Goal: Task Accomplishment & Management: Manage account settings

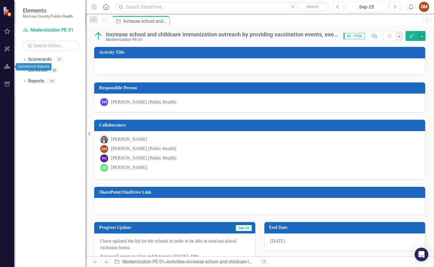
click at [4, 70] on button "button" at bounding box center [7, 67] width 13 height 12
click at [26, 58] on div "Dropdown Scorecards 13" at bounding box center [54, 60] width 63 height 11
click at [9, 56] on div at bounding box center [7, 56] width 14 height 3
click at [4, 50] on icon "button" at bounding box center [7, 49] width 6 height 5
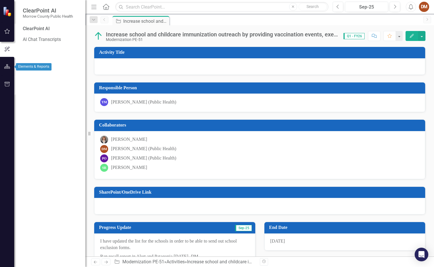
click at [6, 68] on icon "button" at bounding box center [7, 66] width 6 height 5
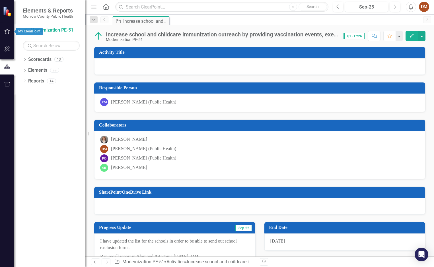
click at [5, 30] on icon "button" at bounding box center [7, 31] width 6 height 5
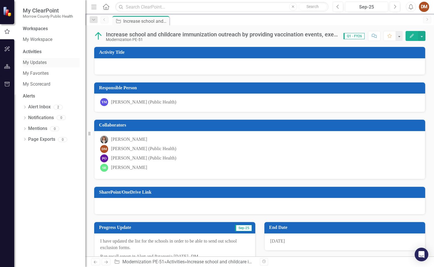
click at [36, 62] on link "My Updates" at bounding box center [51, 63] width 57 height 7
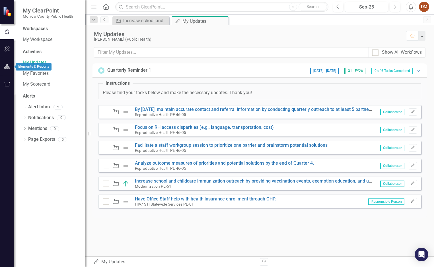
click at [4, 74] on div at bounding box center [7, 74] width 14 height 3
click at [8, 69] on icon "button" at bounding box center [7, 66] width 6 height 5
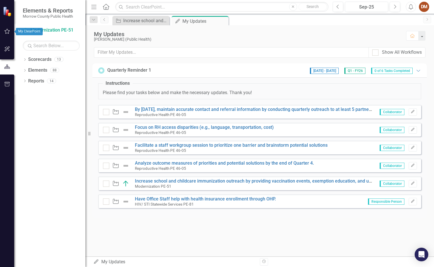
click at [7, 32] on icon "button" at bounding box center [7, 31] width 6 height 5
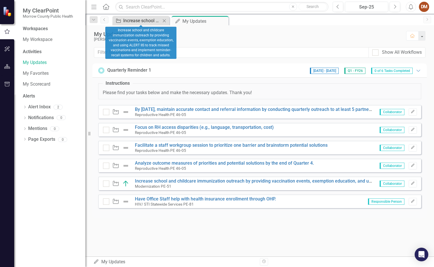
click at [138, 19] on div "Increase school and childcare immunization outreach by providing vaccination ev…" at bounding box center [142, 20] width 38 height 7
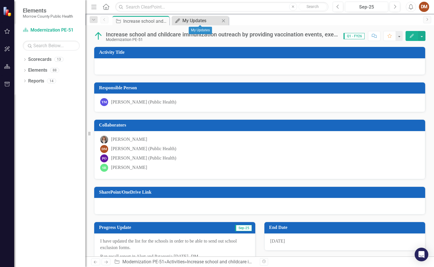
click at [197, 22] on div "My Updates" at bounding box center [202, 20] width 38 height 7
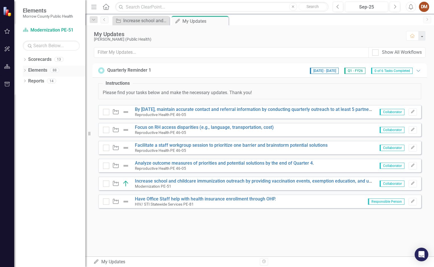
click at [36, 73] on link "Elements" at bounding box center [37, 70] width 19 height 7
click at [38, 83] on link "Reports" at bounding box center [36, 81] width 16 height 7
click at [41, 59] on link "Scorecards" at bounding box center [39, 59] width 23 height 7
click at [12, 68] on button "button" at bounding box center [7, 67] width 13 height 12
click at [38, 33] on link "Scorecard Modernization PE-51" at bounding box center [51, 30] width 57 height 7
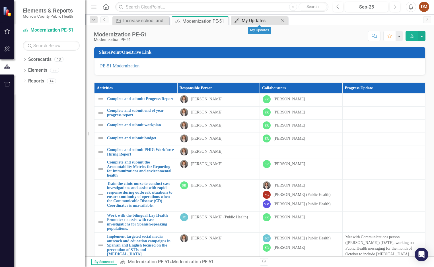
click at [247, 20] on div "My Updates" at bounding box center [261, 20] width 38 height 7
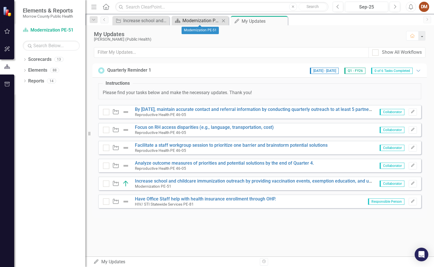
click at [198, 17] on div "Modernization PE-51" at bounding box center [202, 20] width 38 height 7
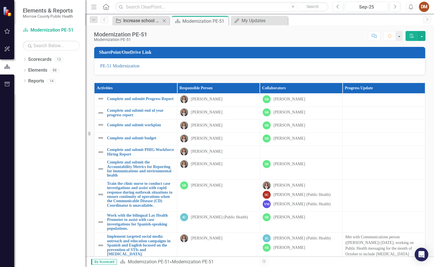
click at [142, 20] on div "Increase school and childcare immunization outreach by providing vaccination ev…" at bounding box center [142, 20] width 38 height 7
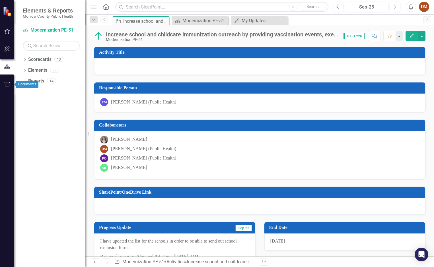
click at [10, 85] on icon "button" at bounding box center [7, 84] width 6 height 5
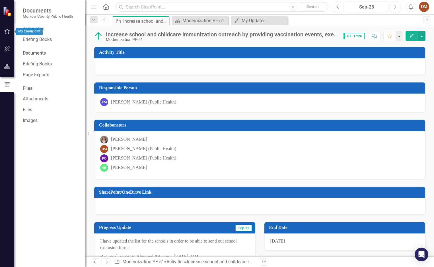
click at [12, 31] on button "button" at bounding box center [7, 32] width 13 height 12
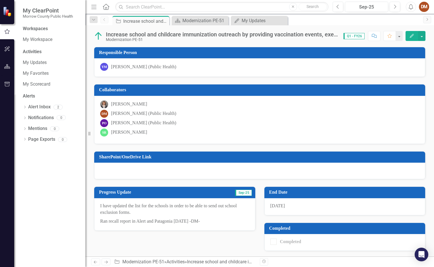
scroll to position [36, 0]
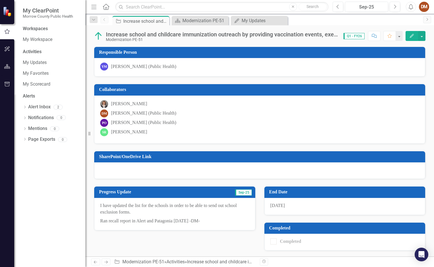
click at [273, 243] on div at bounding box center [273, 242] width 6 height 6
click at [272, 243] on div at bounding box center [273, 242] width 6 height 6
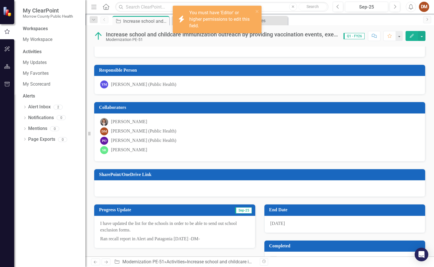
scroll to position [0, 0]
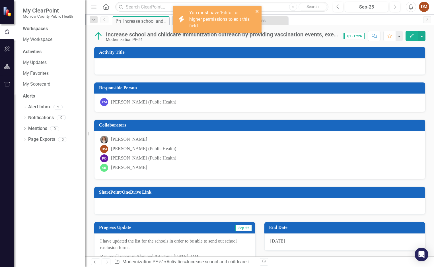
click at [257, 12] on icon "close" at bounding box center [257, 11] width 3 height 3
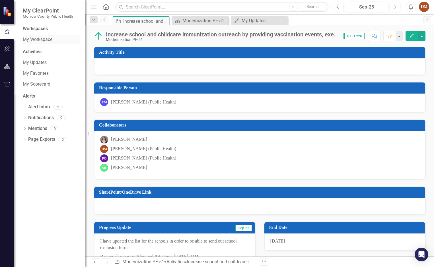
click at [35, 38] on link "My Workspace" at bounding box center [51, 39] width 57 height 7
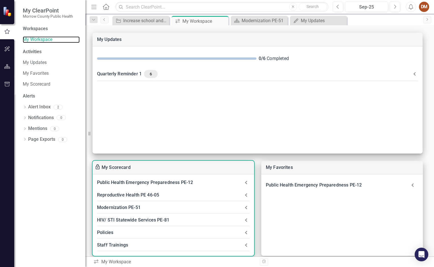
scroll to position [85, 0]
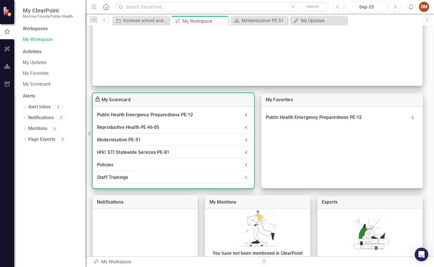
click at [106, 167] on div "Policies" at bounding box center [170, 165] width 146 height 8
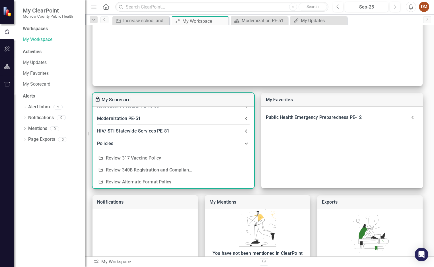
scroll to position [3, 0]
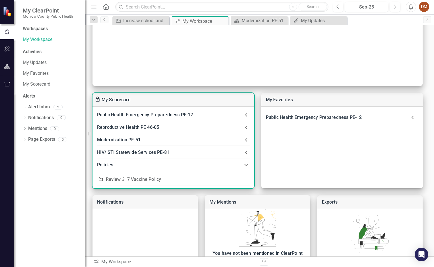
click at [107, 168] on div "Policies" at bounding box center [170, 165] width 146 height 8
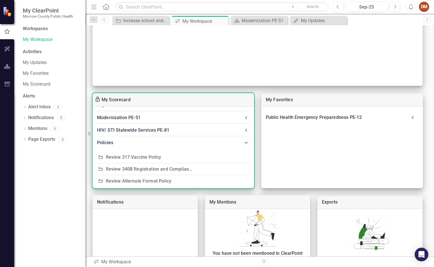
scroll to position [60, 0]
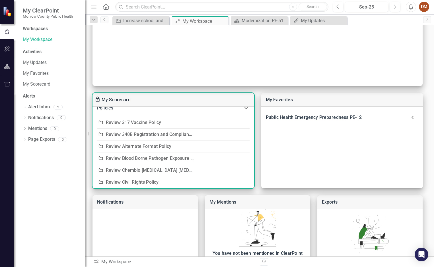
click at [115, 120] on link "Review 317 Vaccine Policy" at bounding box center [134, 122] width 56 height 5
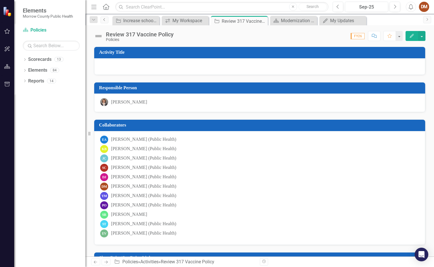
click at [102, 21] on link "Previous" at bounding box center [105, 20] width 8 height 7
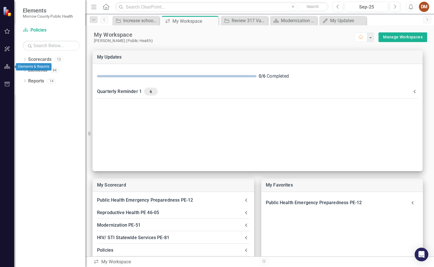
click at [5, 67] on icon "button" at bounding box center [7, 66] width 6 height 5
click at [45, 59] on link "Scorecards" at bounding box center [39, 59] width 23 height 7
click at [35, 72] on link "Elements" at bounding box center [37, 70] width 19 height 7
drag, startPoint x: 33, startPoint y: 83, endPoint x: 35, endPoint y: 80, distance: 3.1
click at [34, 82] on link "Reports" at bounding box center [36, 81] width 16 height 7
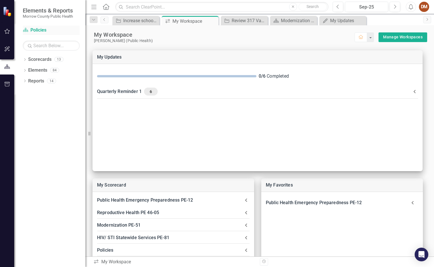
click at [41, 31] on link "Scorecard Policies" at bounding box center [51, 30] width 57 height 7
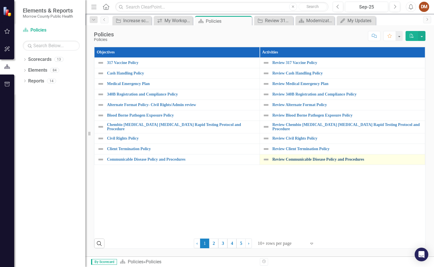
click at [278, 158] on link "Review Communicable Disease Policy and Procedures" at bounding box center [347, 159] width 150 height 4
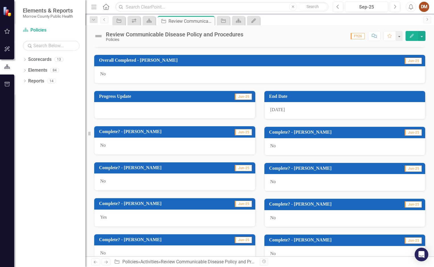
scroll to position [318, 0]
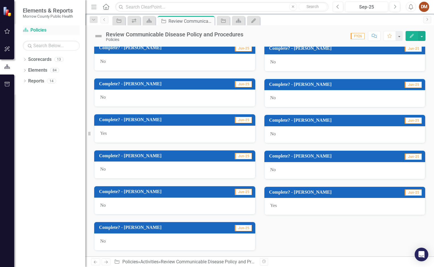
click at [29, 28] on link "Scorecard Policies" at bounding box center [51, 30] width 57 height 7
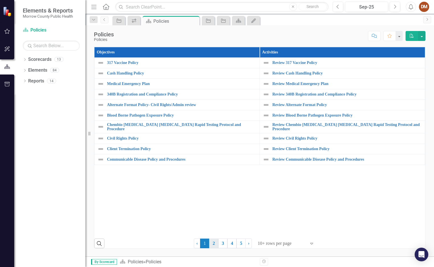
click at [214, 245] on link "2" at bounding box center [213, 244] width 9 height 10
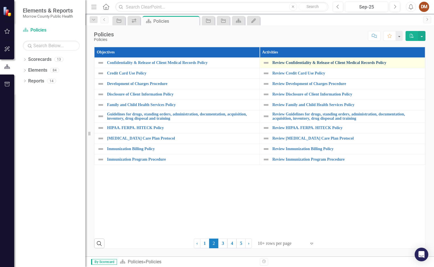
click at [287, 63] on link "Review Confidentiality & Release of Client Medical Records Policy" at bounding box center [347, 63] width 150 height 4
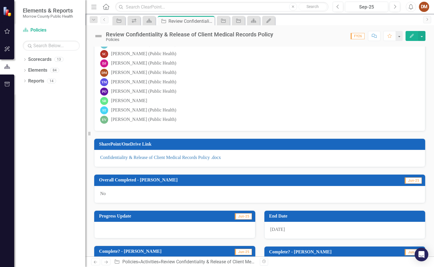
scroll to position [256, 0]
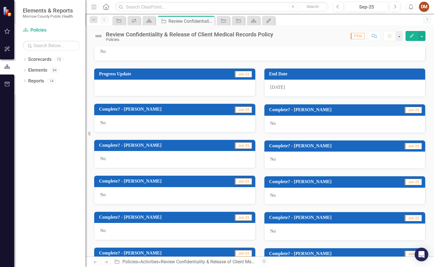
click at [124, 197] on div "No" at bounding box center [174, 195] width 161 height 17
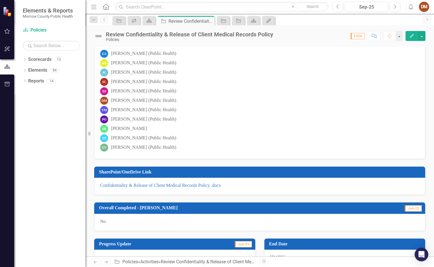
scroll to position [85, 0]
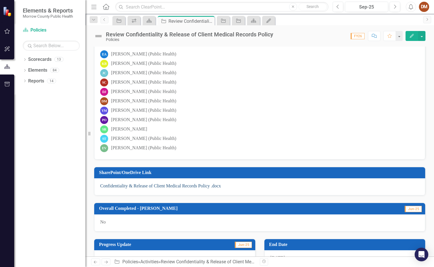
click at [137, 186] on link "Confidentiality & Release of Client Medical Records Policy .docx" at bounding box center [160, 186] width 121 height 5
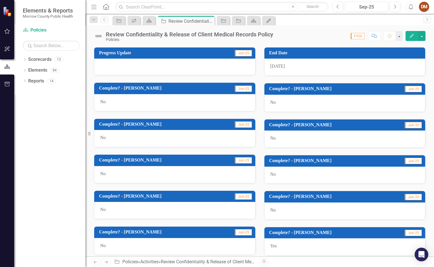
scroll to position [318, 0]
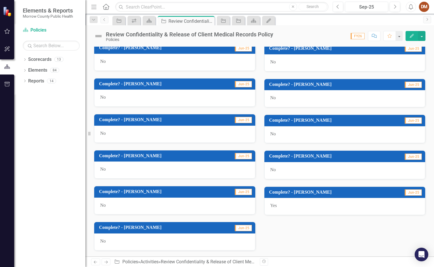
click at [117, 127] on div "No" at bounding box center [174, 134] width 161 height 17
click at [245, 124] on td "Jun-25" at bounding box center [236, 120] width 34 height 9
click at [174, 130] on div "No" at bounding box center [174, 134] width 161 height 17
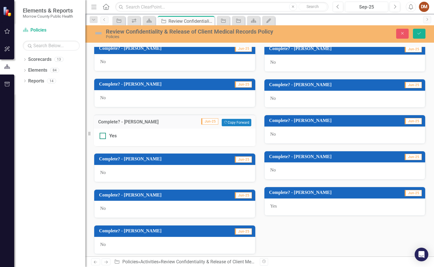
click at [104, 133] on div at bounding box center [103, 136] width 6 height 6
click at [103, 133] on input "Yes" at bounding box center [102, 135] width 4 height 4
checkbox input "true"
click at [420, 39] on div "Review Confidentiality & Release of Client Medical Records Policy Policies Clos…" at bounding box center [259, 33] width 349 height 11
click at [420, 36] on button "Save" at bounding box center [419, 34] width 13 height 10
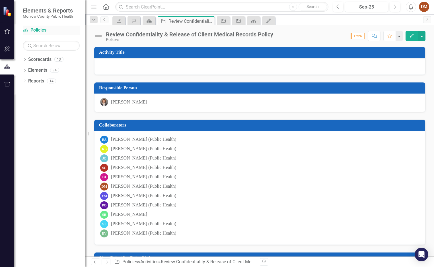
click at [31, 30] on link "Scorecard Policies" at bounding box center [51, 30] width 57 height 7
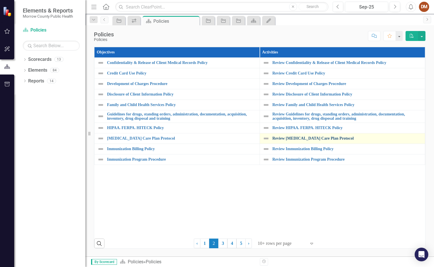
click at [296, 138] on link "Review [MEDICAL_DATA] Care Plan Protocol" at bounding box center [347, 138] width 150 height 4
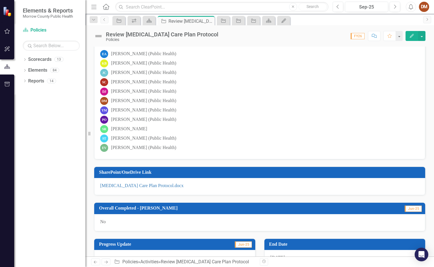
scroll to position [85, 0]
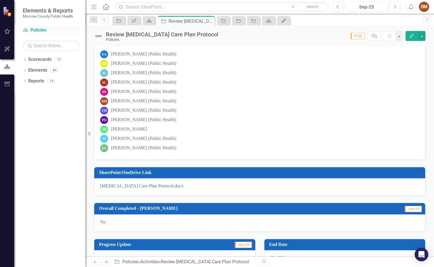
click at [40, 30] on link "Scorecard Policies" at bounding box center [51, 30] width 57 height 7
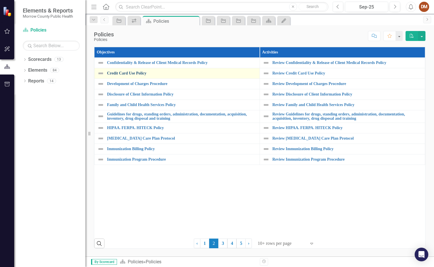
click at [112, 75] on link "Credit Card Use Policy" at bounding box center [182, 73] width 150 height 4
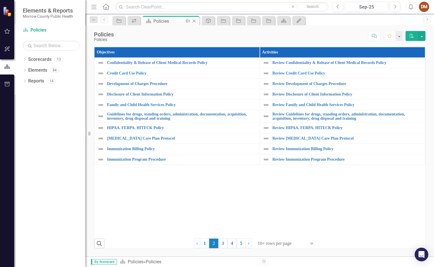
click at [159, 23] on div "Policies" at bounding box center [168, 21] width 30 height 7
click at [204, 240] on link "1" at bounding box center [204, 244] width 9 height 10
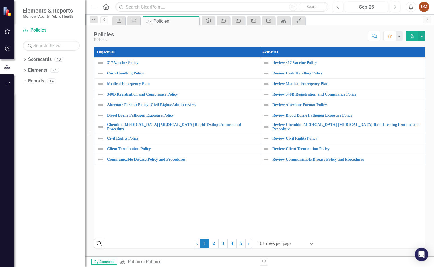
click at [290, 245] on div at bounding box center [282, 244] width 48 height 8
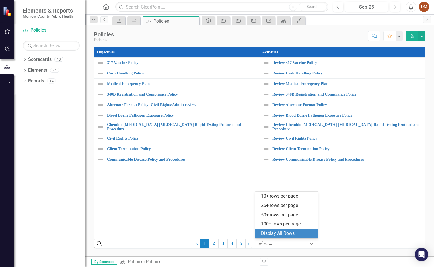
click at [290, 235] on div "Display All Rows" at bounding box center [288, 234] width 54 height 7
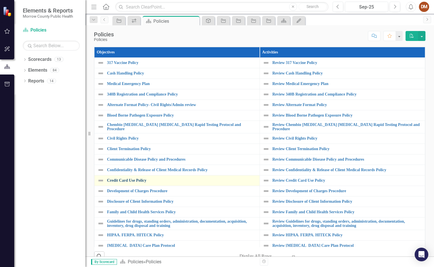
click at [128, 179] on link "Credit Card Use Policy" at bounding box center [182, 181] width 150 height 4
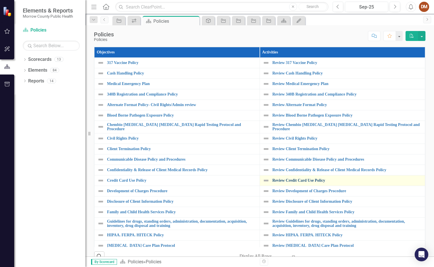
click at [276, 181] on link "Review Credit Card Use Policy" at bounding box center [347, 181] width 150 height 4
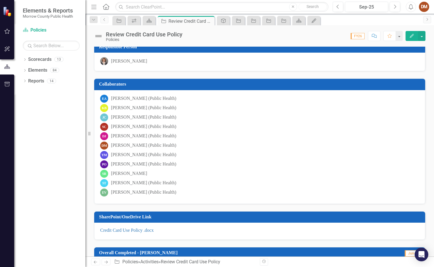
scroll to position [142, 0]
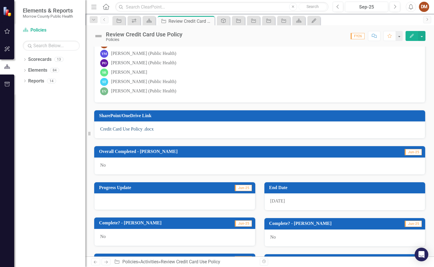
click at [142, 128] on link "Credit Card Use Policy .docx" at bounding box center [127, 129] width 54 height 5
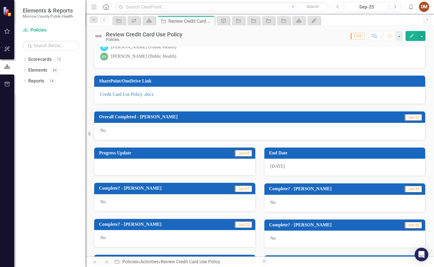
scroll to position [256, 0]
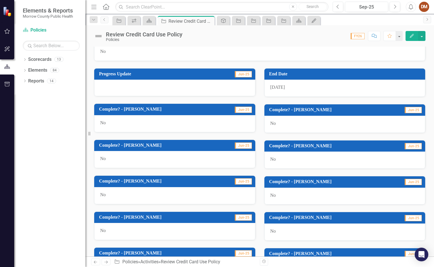
click at [156, 188] on div "No" at bounding box center [174, 195] width 161 height 17
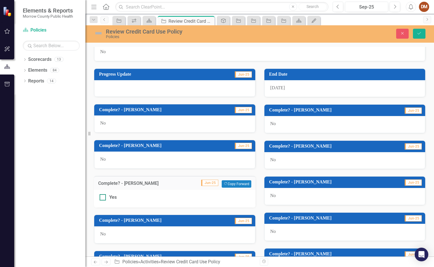
click at [105, 198] on div at bounding box center [103, 197] width 6 height 6
click at [103, 198] on input "Yes" at bounding box center [102, 196] width 4 height 4
checkbox input "true"
click at [415, 31] on button "Save" at bounding box center [419, 34] width 13 height 10
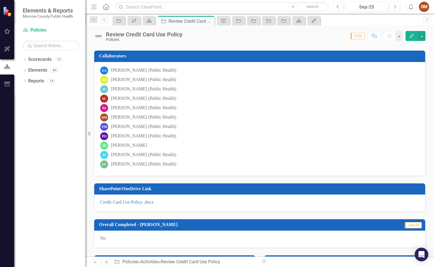
scroll to position [0, 0]
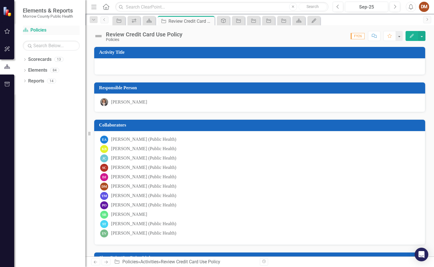
click at [49, 29] on link "Scorecard Policies" at bounding box center [51, 30] width 57 height 7
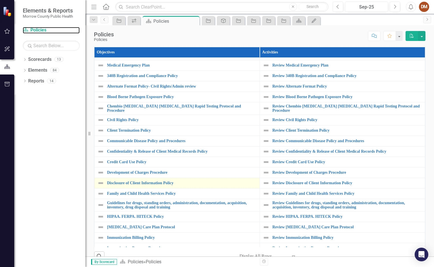
scroll to position [28, 0]
